Goal: Task Accomplishment & Management: Manage account settings

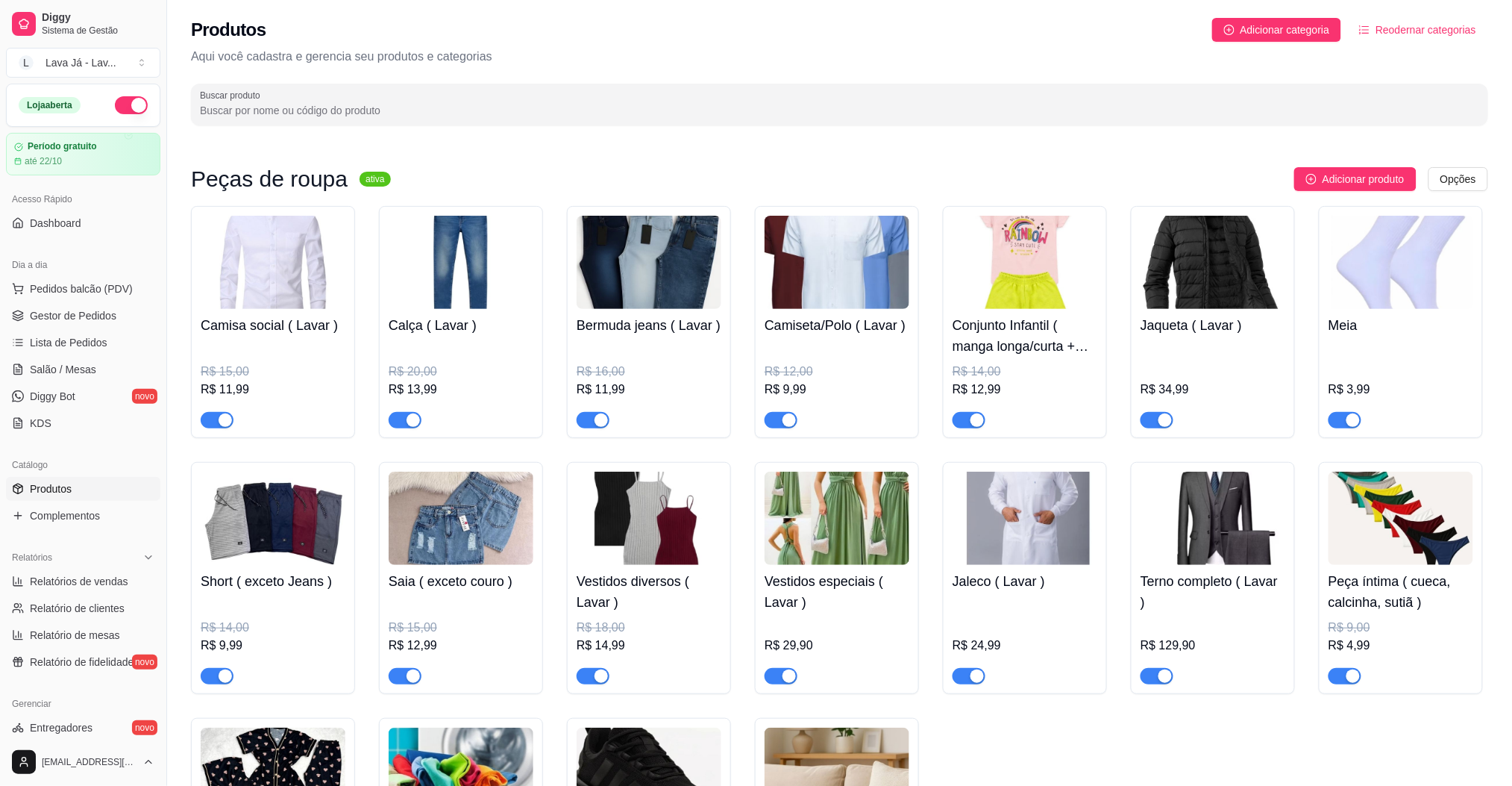
click at [999, 126] on div "Produtos Adicionar categoria Reodernar categorias Aqui você cadastra e gerencia…" at bounding box center [839, 66] width 1345 height 134
click at [1260, 47] on p "Aqui você cadastra e gerencia seu produtos e categorias" at bounding box center [839, 56] width 1297 height 18
click at [1260, 30] on span "Reodernar categorias" at bounding box center [1426, 29] width 101 height 16
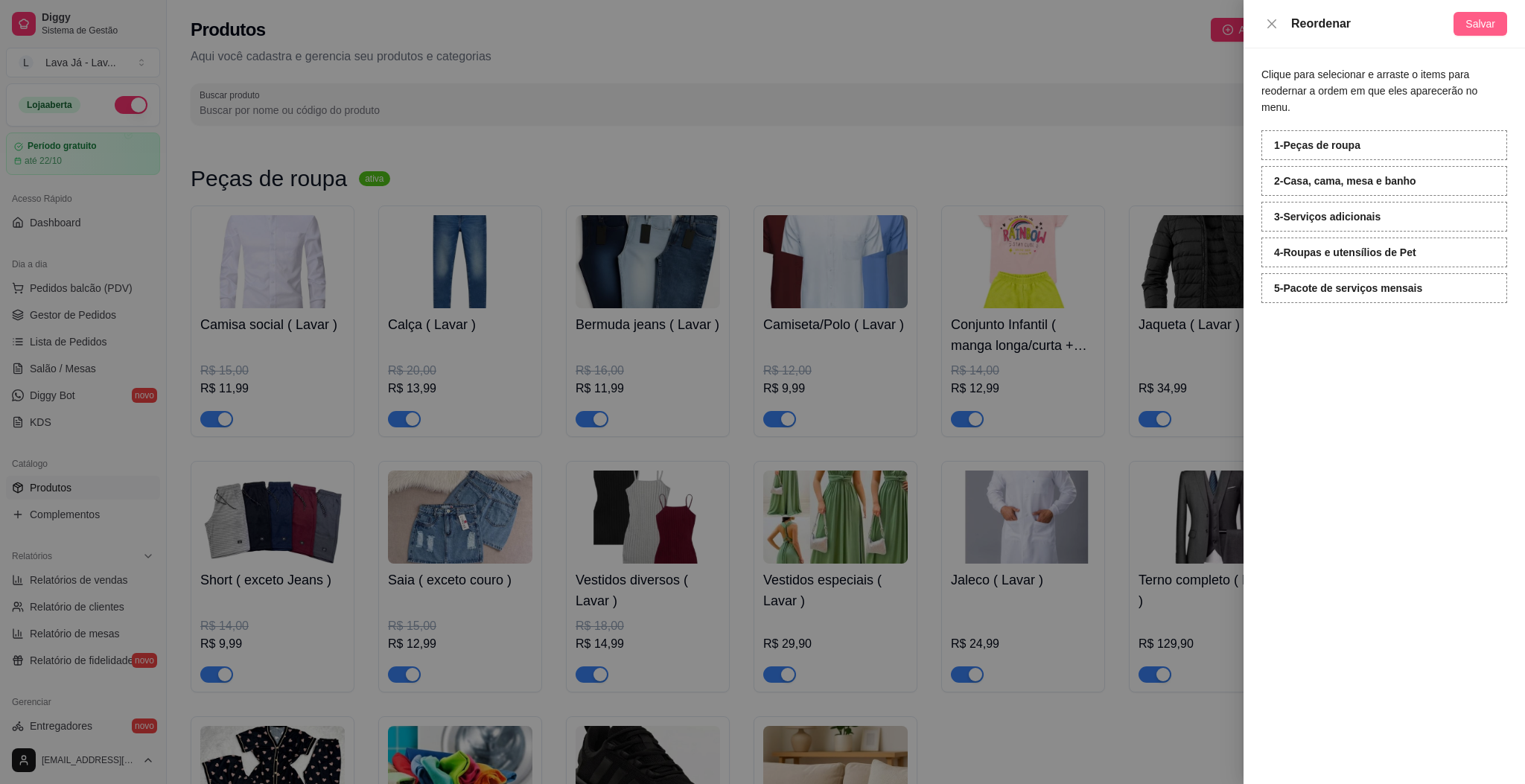
click at [1257, 27] on span "Salvar" at bounding box center [1480, 24] width 29 height 16
click at [978, 180] on div at bounding box center [762, 392] width 1525 height 784
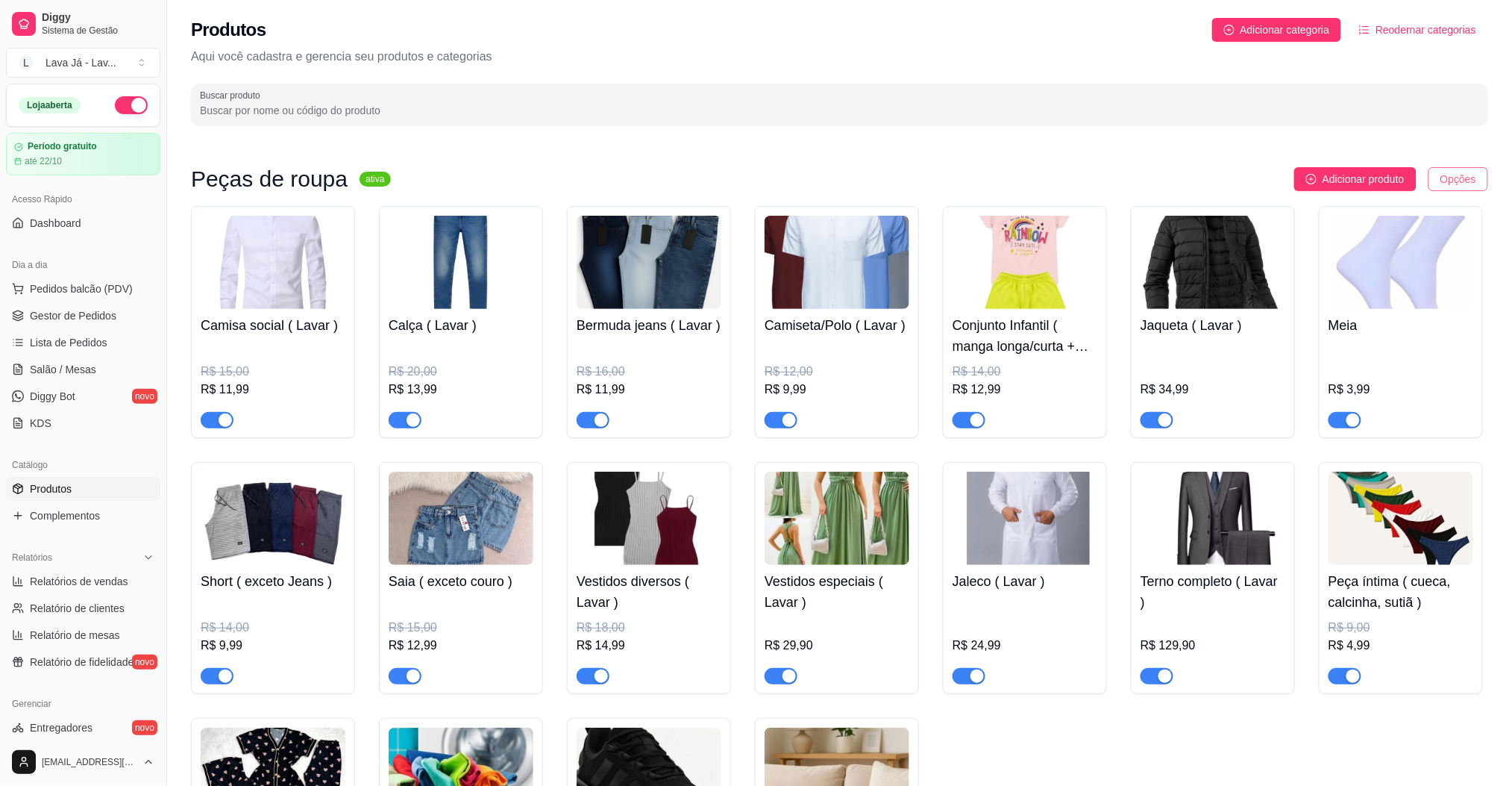
click at [1260, 180] on html "Diggy Sistema de Gestão L Lava Já - Lav ... Loja aberta Período gratuito até 22…" at bounding box center [756, 393] width 1512 height 786
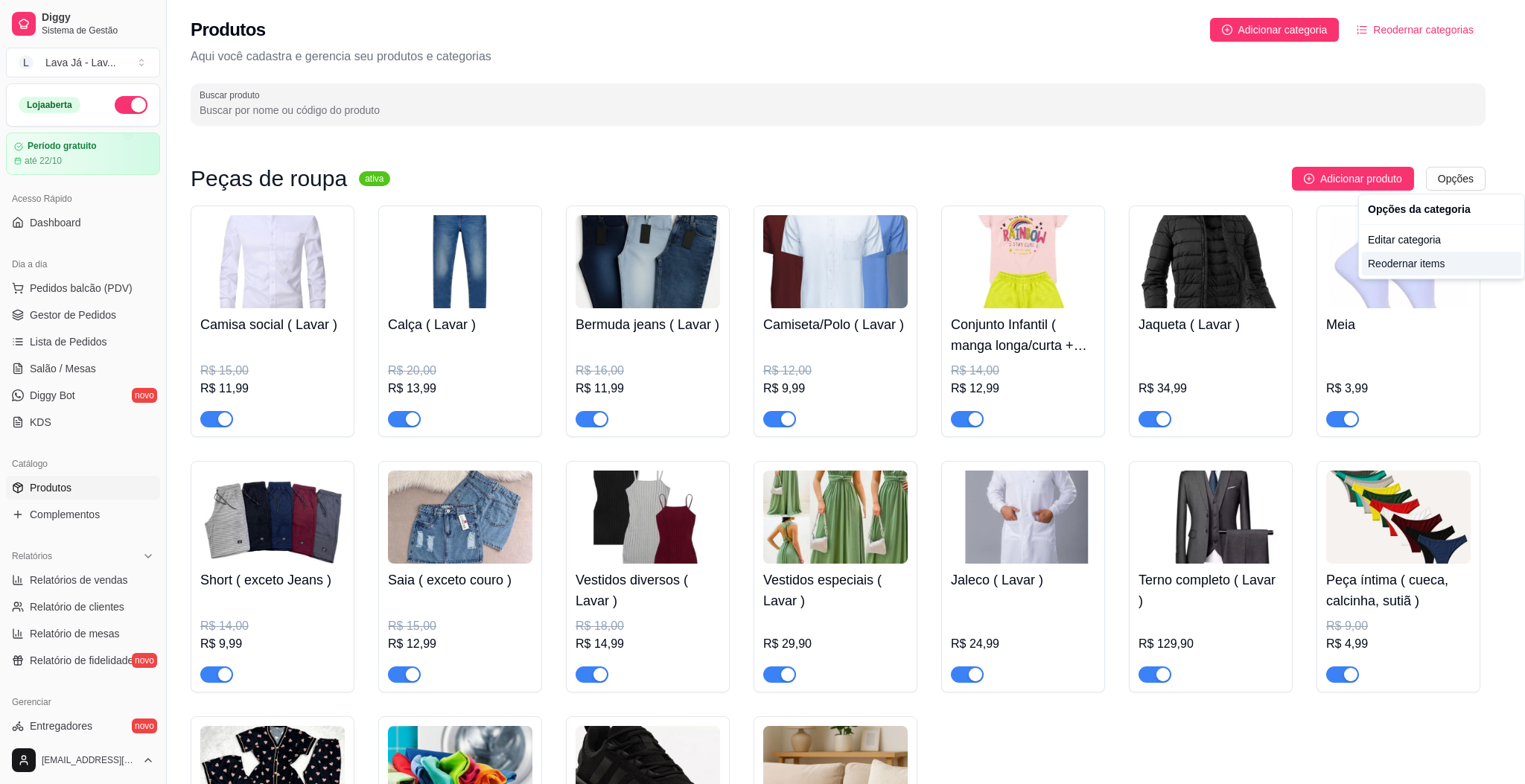
click at [1257, 271] on div "Reodernar items" at bounding box center [1441, 263] width 159 height 24
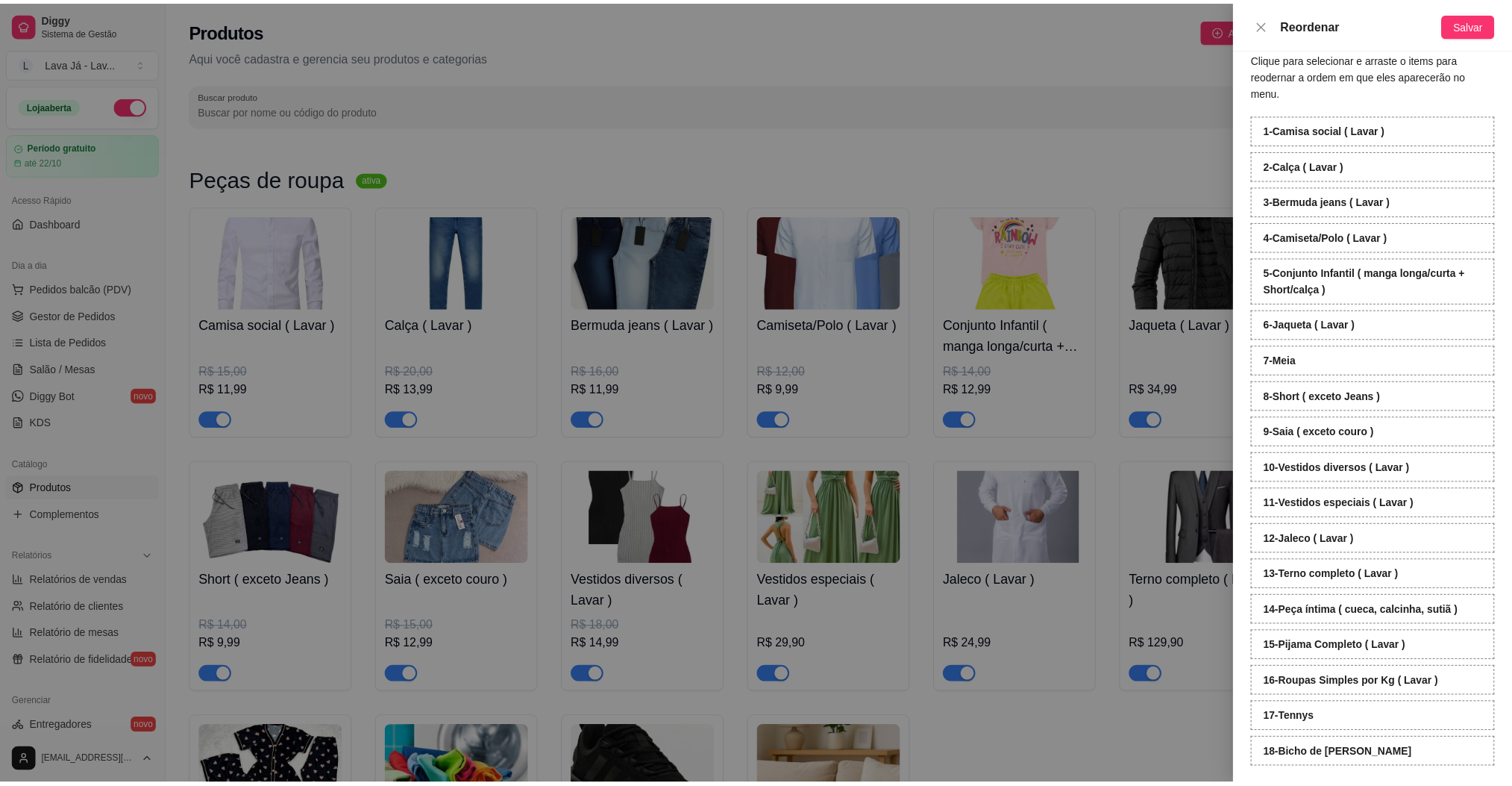
scroll to position [26, 0]
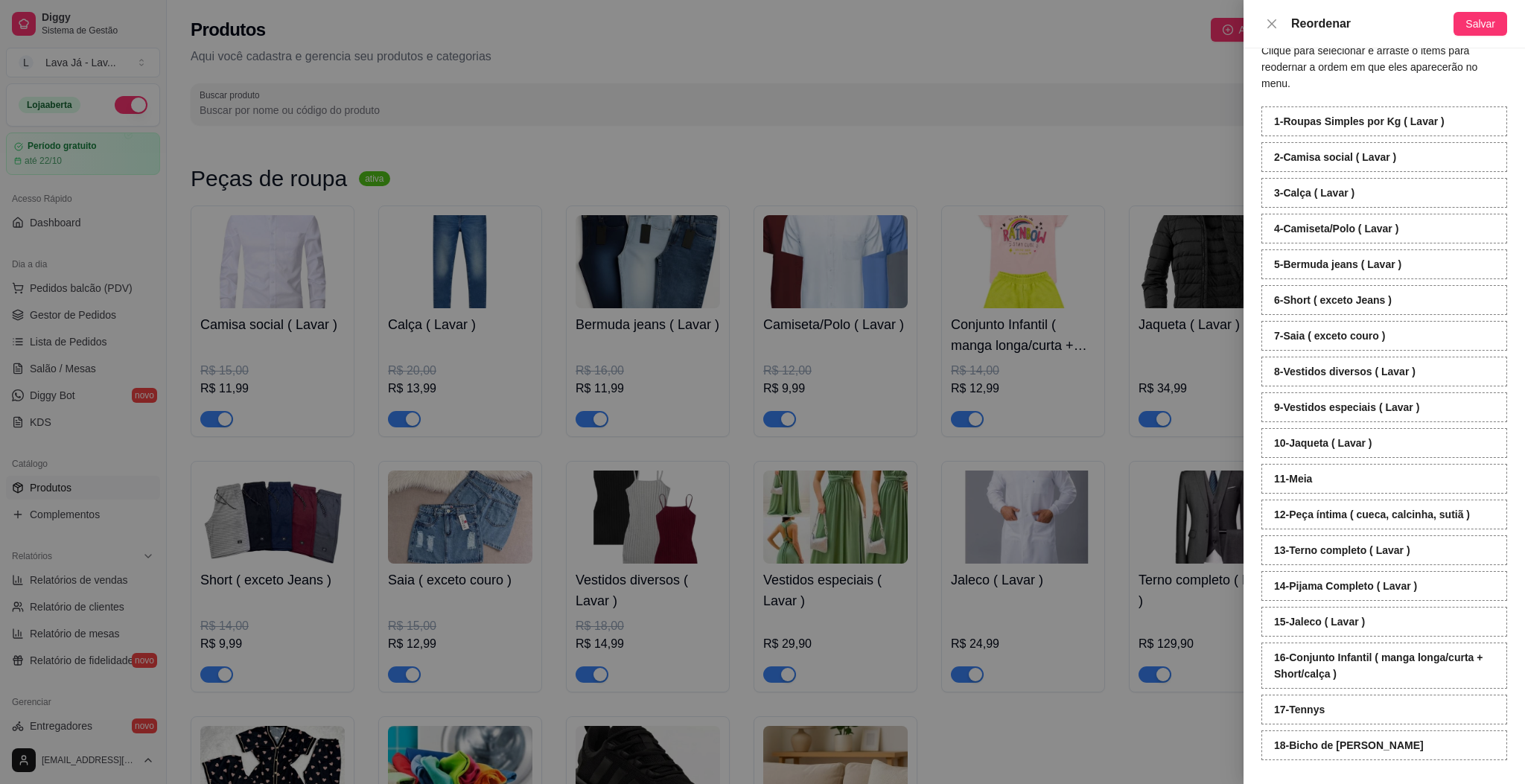
click at [1257, 652] on div "16 - Conjunto Infantil ( manga longa/curta + Short/calça )" at bounding box center [1383, 665] width 245 height 46
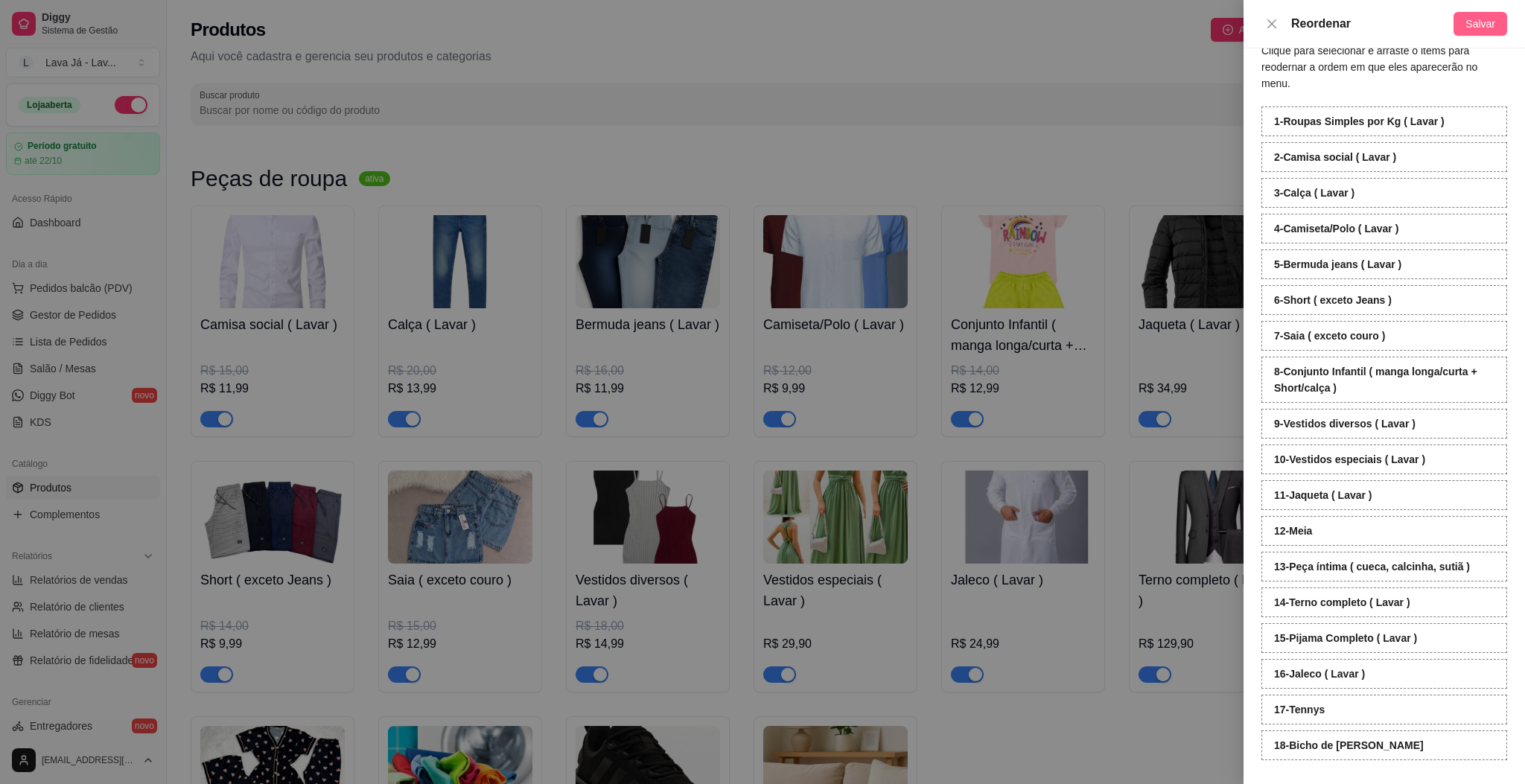
click at [1257, 29] on span "Salvar" at bounding box center [1480, 24] width 29 height 16
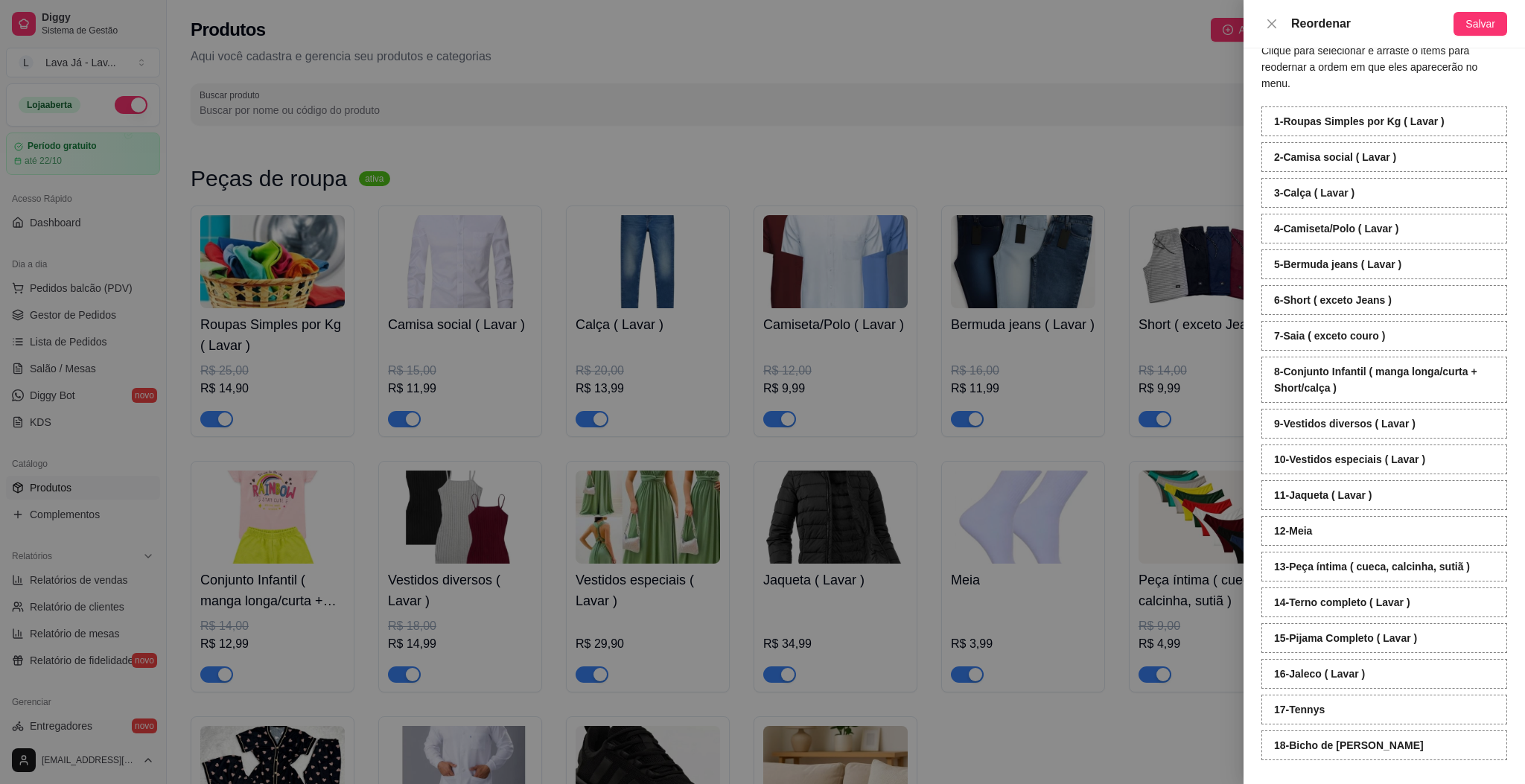
click at [1026, 165] on div at bounding box center [762, 392] width 1525 height 784
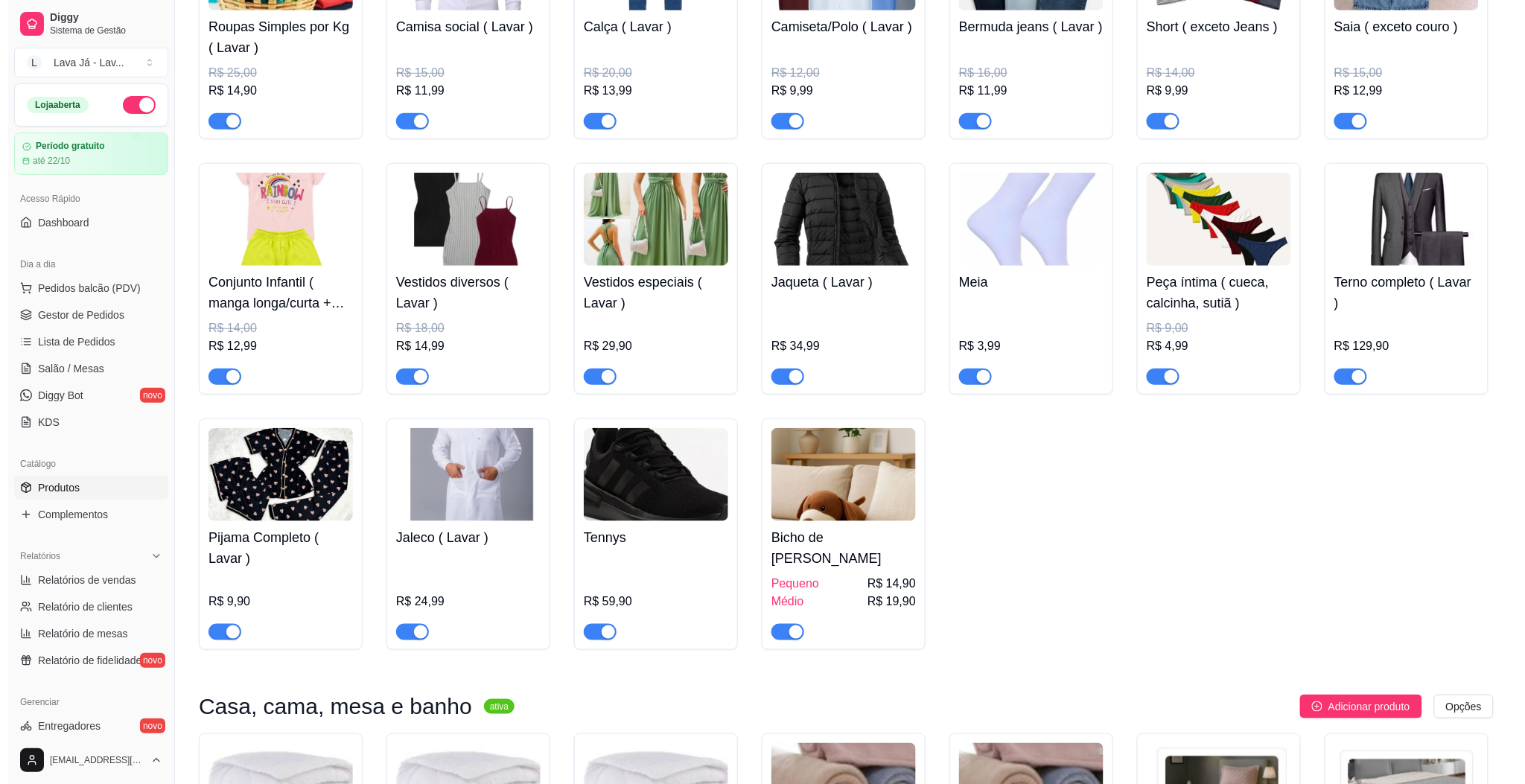
scroll to position [397, 0]
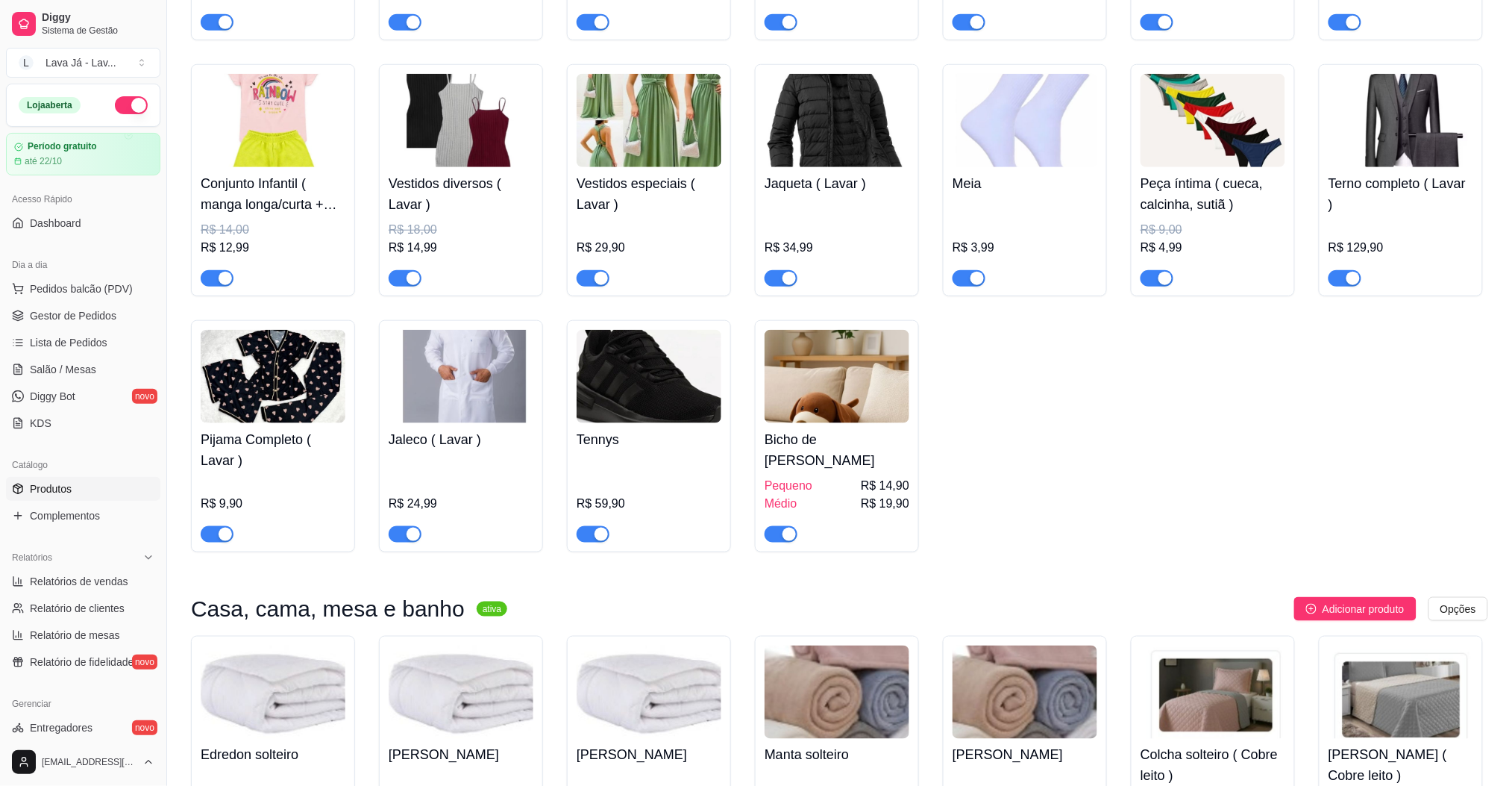
click at [1260, 9] on div at bounding box center [1401, 15] width 144 height 29
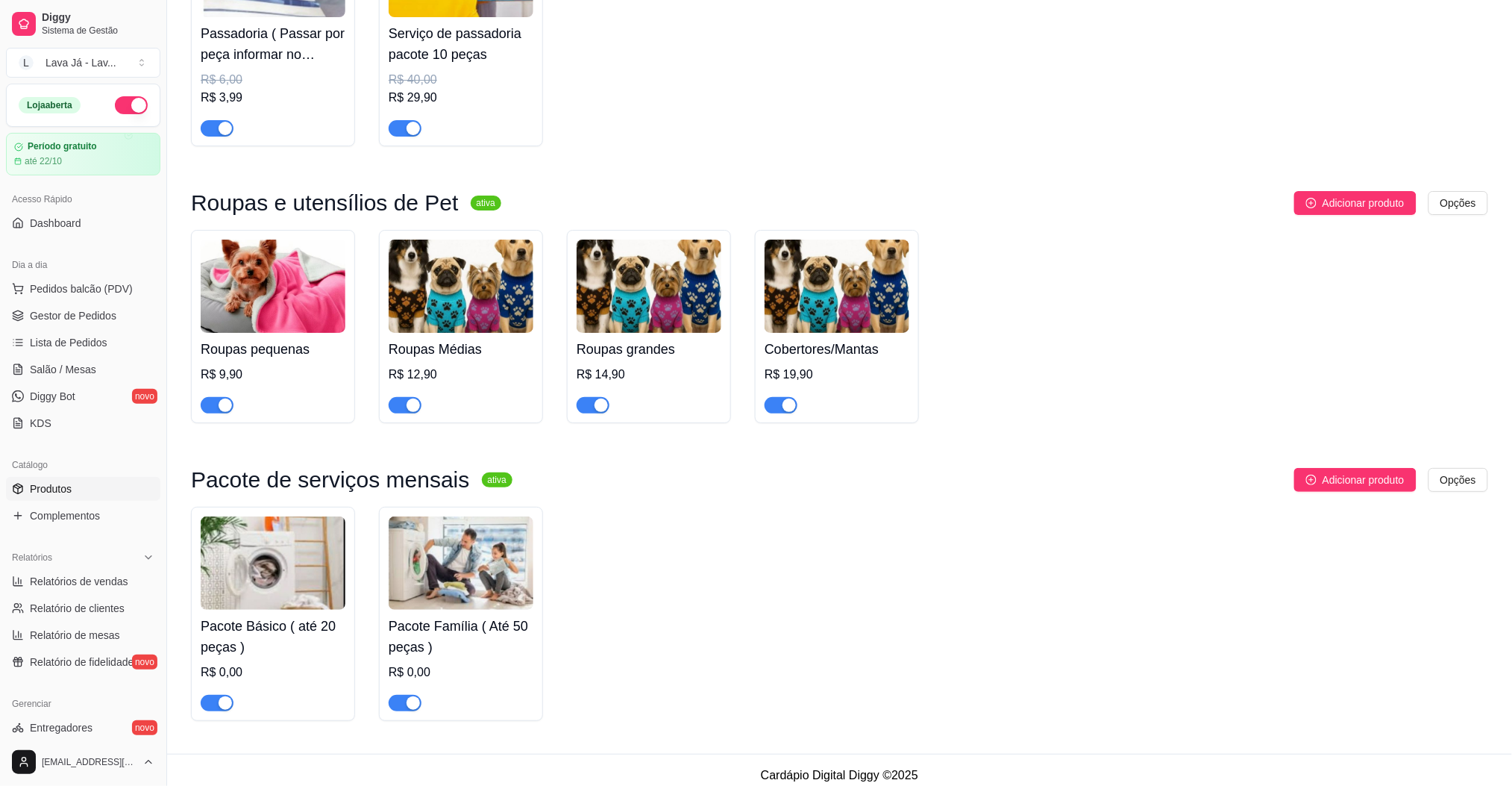
scroll to position [165, 0]
